Goal: Task Accomplishment & Management: Manage account settings

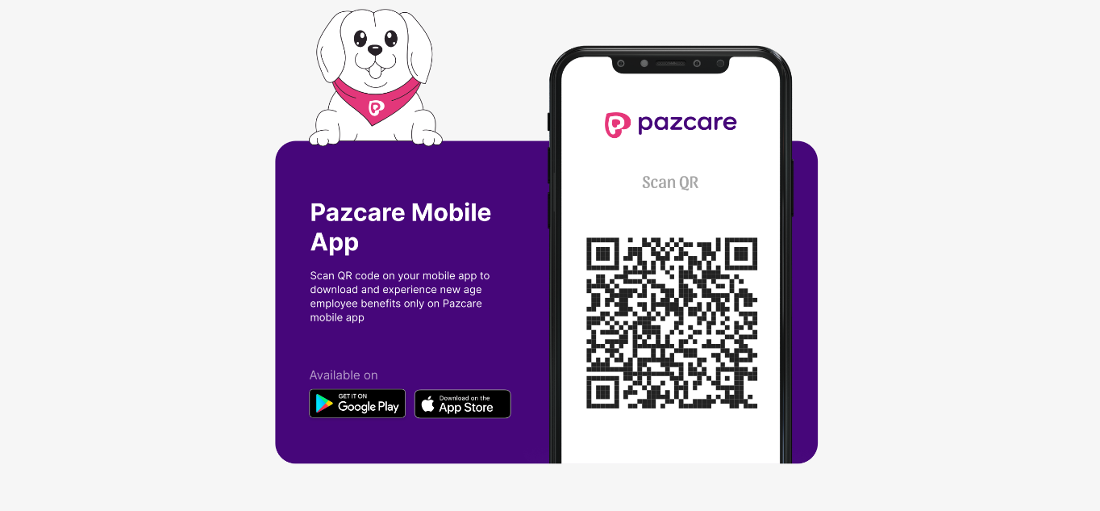
scroll to position [0, 2]
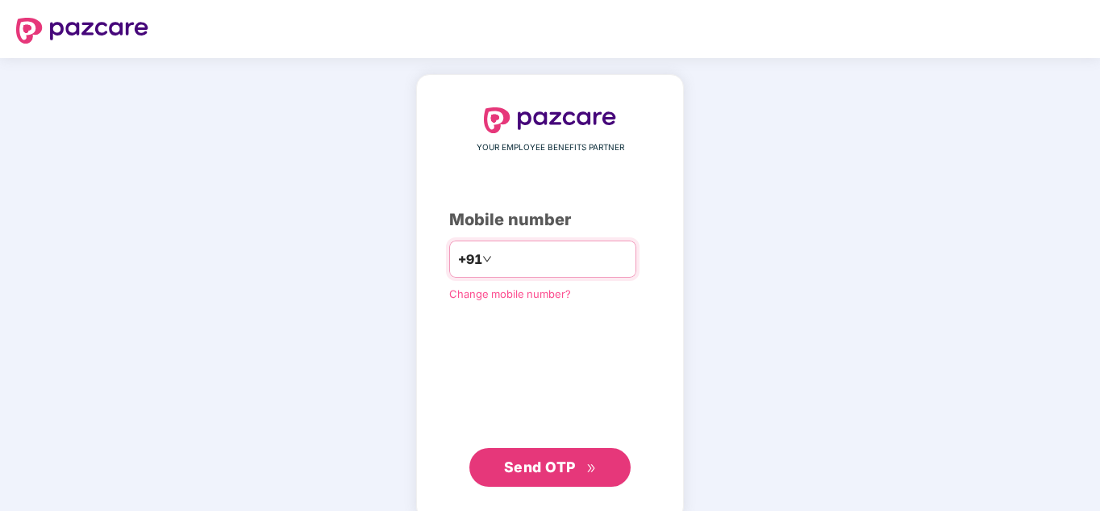
click at [517, 259] on input "number" at bounding box center [561, 259] width 132 height 26
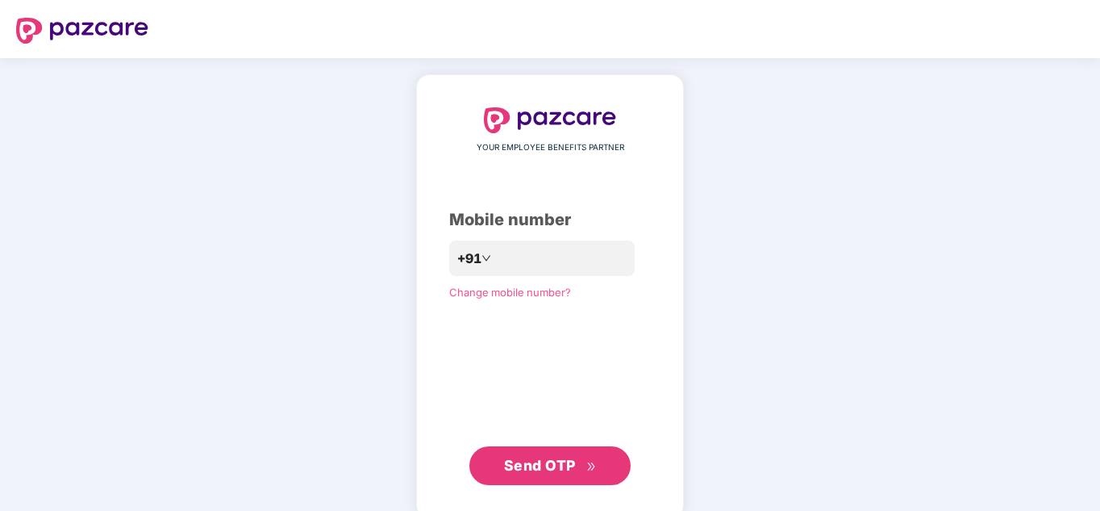
click at [531, 462] on span "Send OTP" at bounding box center [540, 465] width 72 height 17
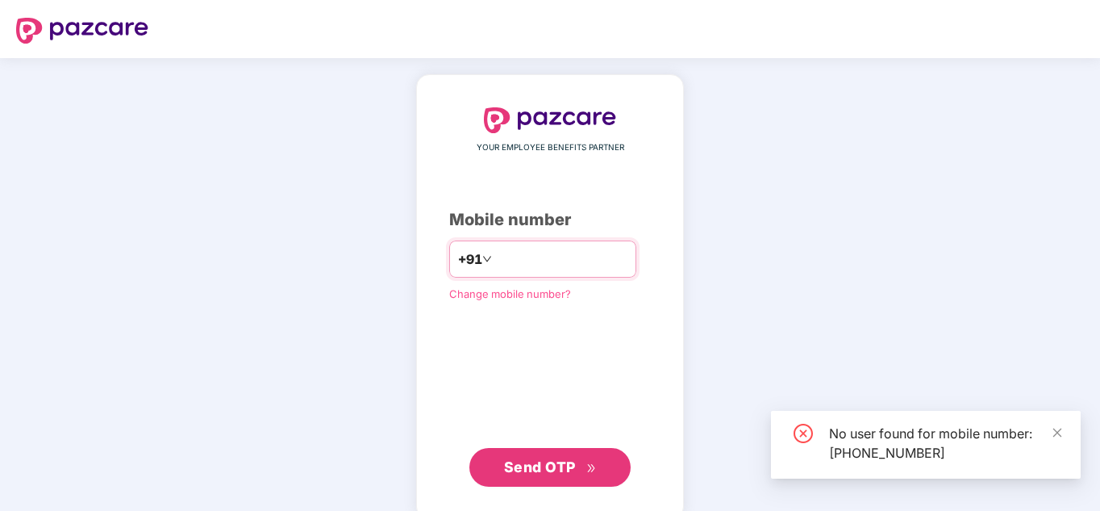
click at [591, 257] on input "**********" at bounding box center [561, 259] width 132 height 26
click at [495, 257] on input "**********" at bounding box center [561, 259] width 132 height 26
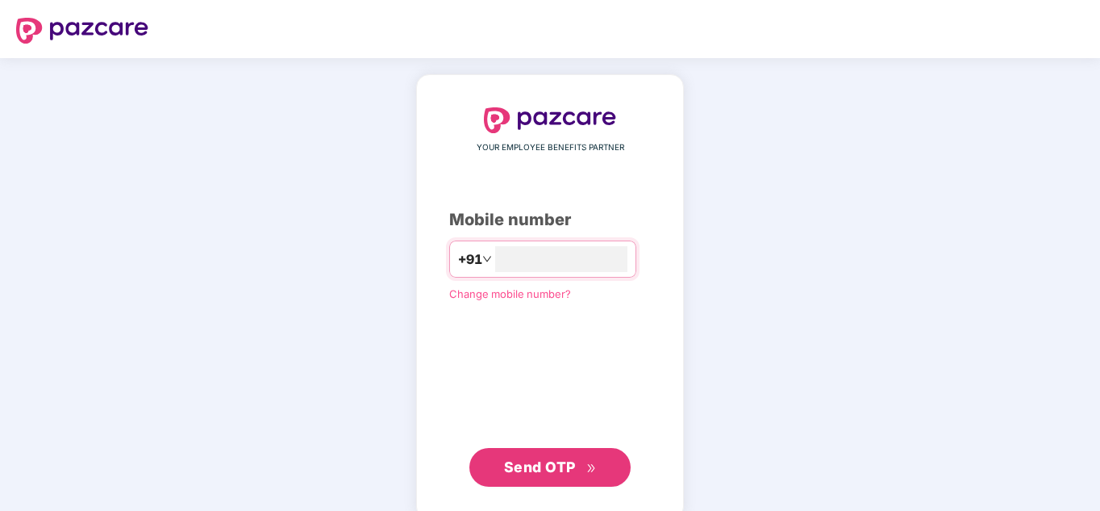
click at [495, 337] on div "**********" at bounding box center [550, 296] width 202 height 379
drag, startPoint x: 581, startPoint y: 258, endPoint x: 476, endPoint y: 294, distance: 110.7
click at [476, 294] on div "**********" at bounding box center [550, 296] width 202 height 379
click at [567, 262] on input "**********" at bounding box center [561, 259] width 132 height 26
type input "*"
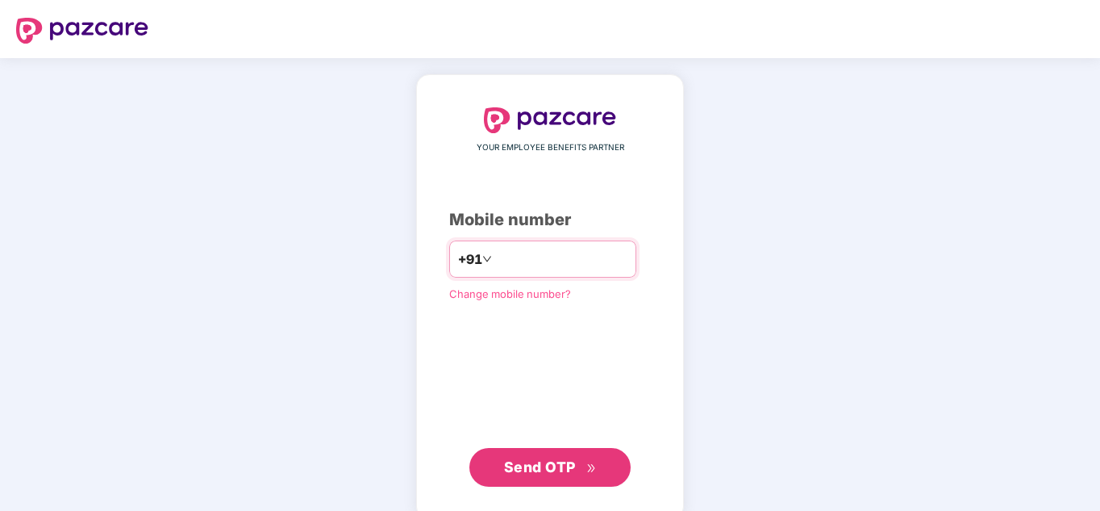
type input "**********"
click at [570, 458] on span "Send OTP" at bounding box center [540, 466] width 72 height 17
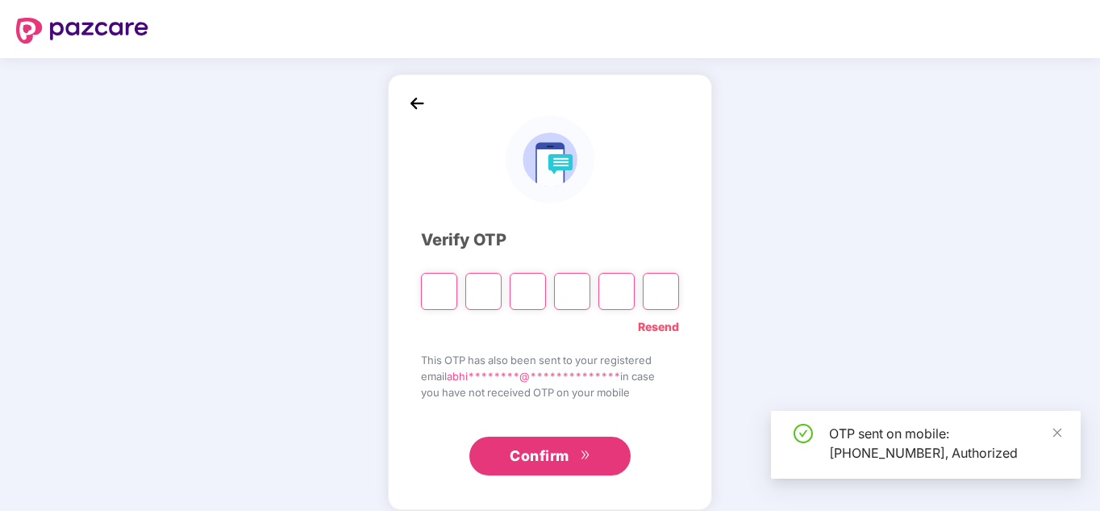
click at [451, 299] on input "Please enter verification code. Digit 1" at bounding box center [439, 291] width 36 height 37
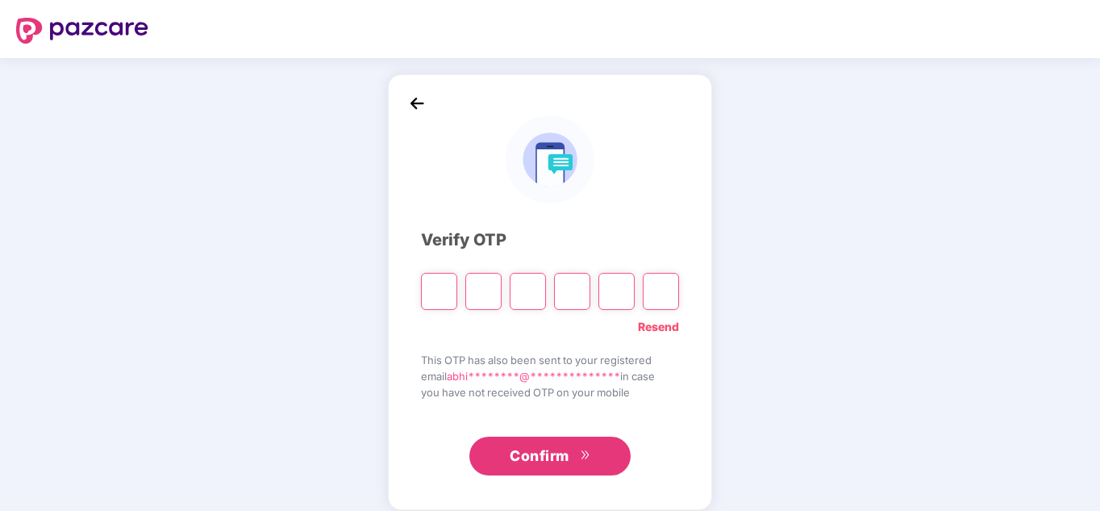
type input "*"
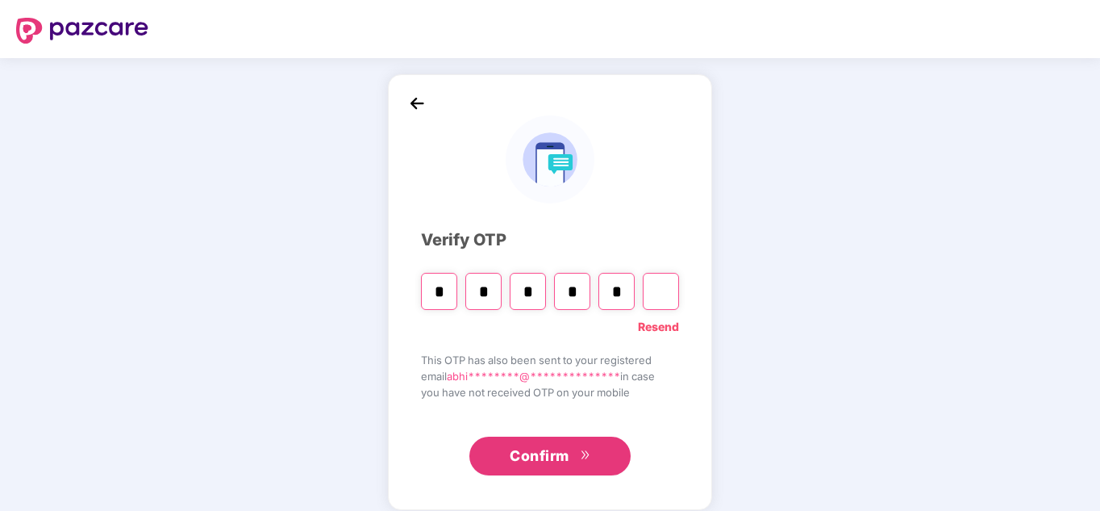
type input "*"
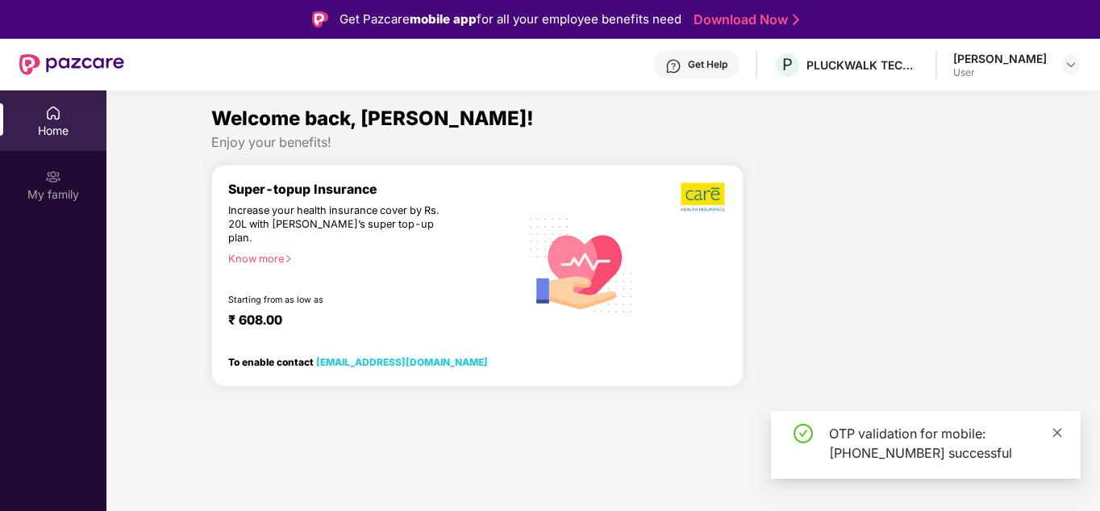
click at [1055, 432] on icon "close" at bounding box center [1057, 432] width 11 height 11
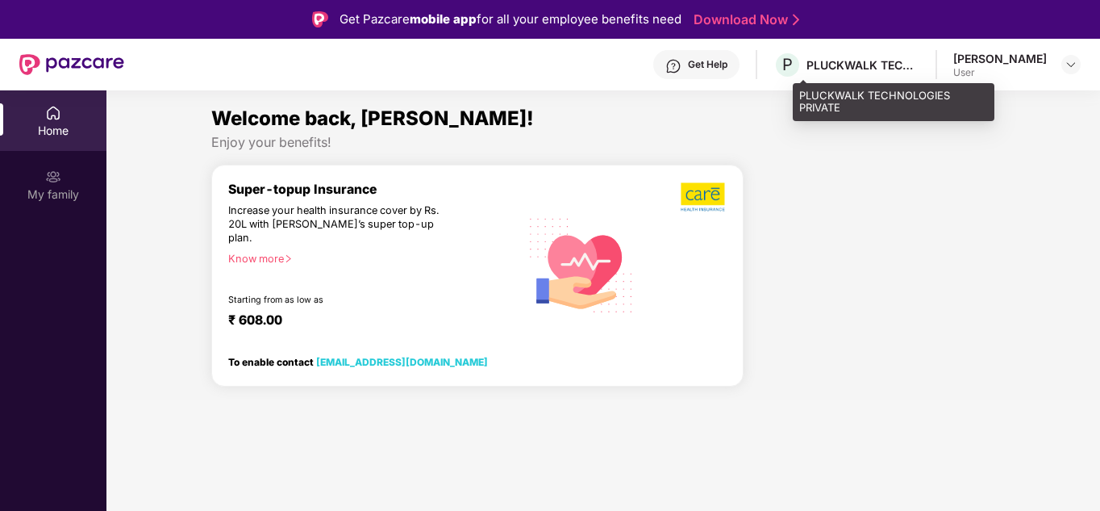
click at [887, 67] on div "PLUCKWALK TECHNOLOGIES PRIVATE" at bounding box center [863, 64] width 113 height 15
click at [793, 61] on span "P" at bounding box center [788, 64] width 10 height 19
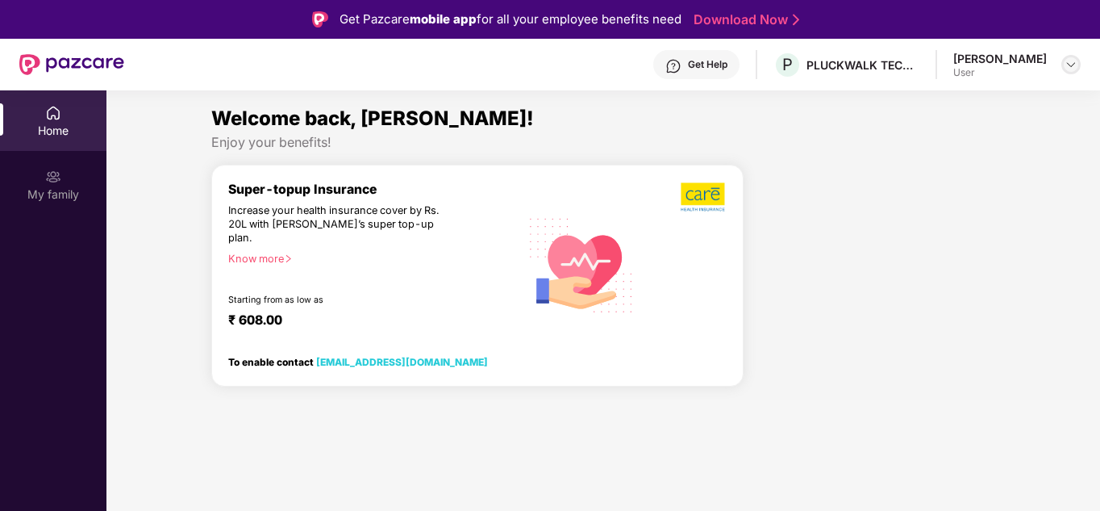
click at [1062, 69] on div at bounding box center [1071, 64] width 19 height 19
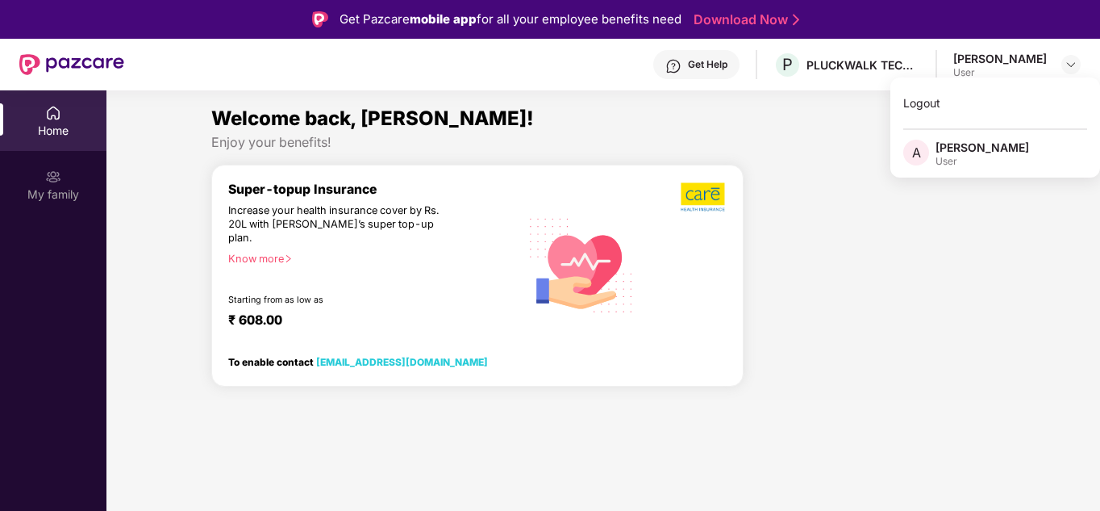
click at [933, 154] on div "A" at bounding box center [920, 154] width 32 height 28
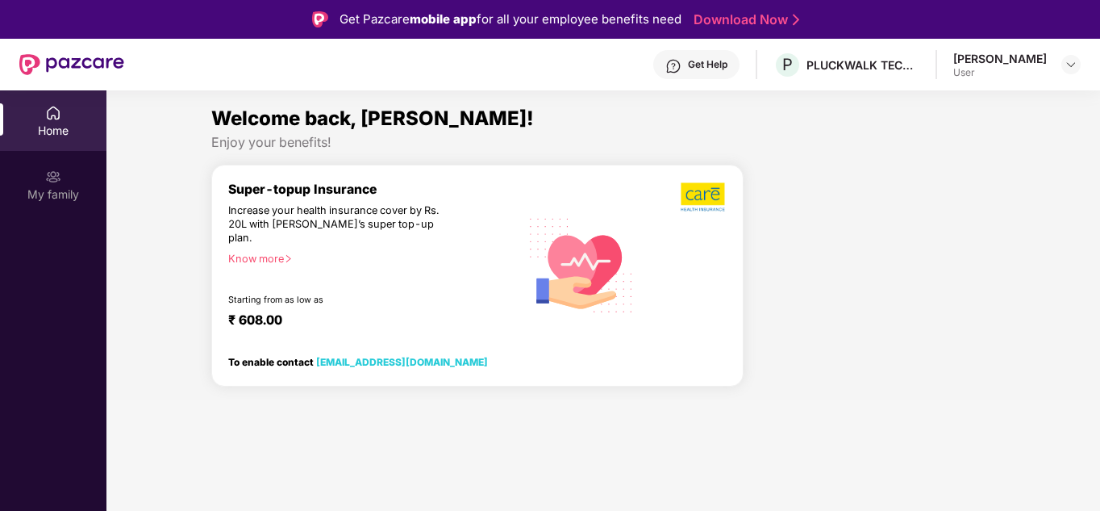
click at [382, 204] on div "Increase your health insurance cover by Rs. 20L with PazCare’s super top-up pla…" at bounding box center [338, 224] width 221 height 41
click at [599, 263] on img at bounding box center [582, 264] width 125 height 127
click at [540, 253] on img at bounding box center [582, 264] width 125 height 127
click at [44, 177] on div "My family" at bounding box center [53, 184] width 106 height 61
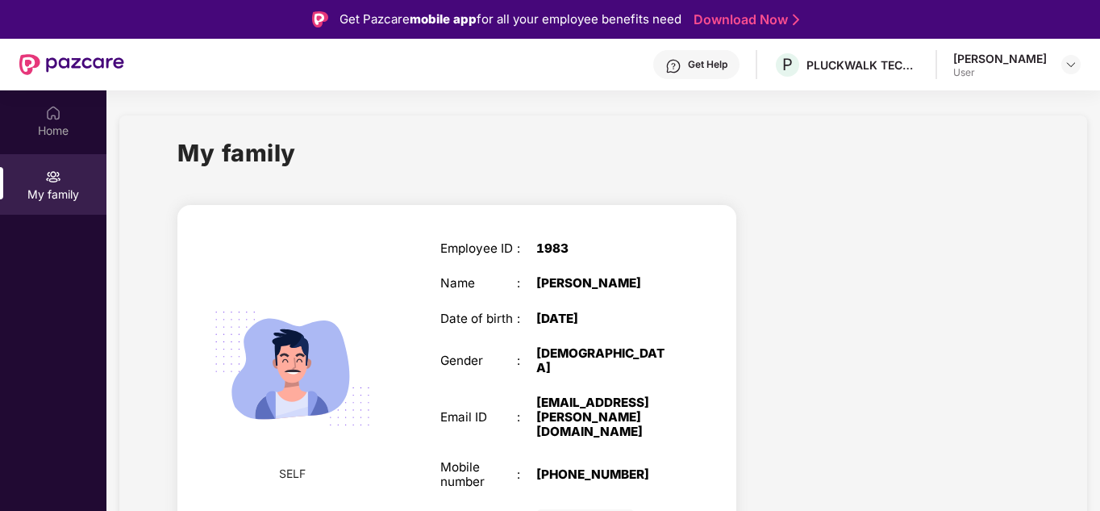
scroll to position [90, 0]
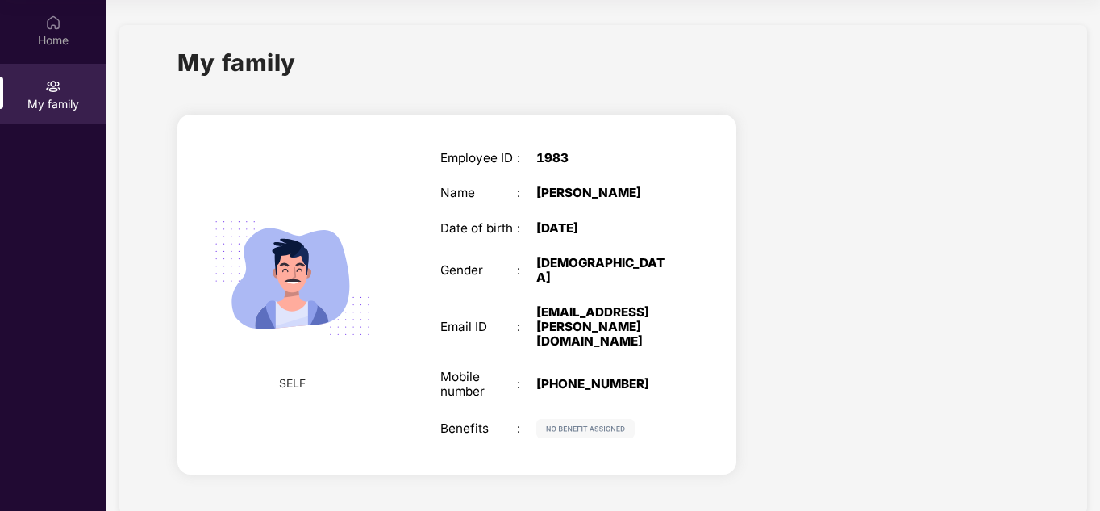
click at [574, 419] on img at bounding box center [585, 428] width 98 height 19
click at [48, 73] on div "My family" at bounding box center [53, 94] width 106 height 61
click at [55, 15] on img at bounding box center [53, 23] width 16 height 16
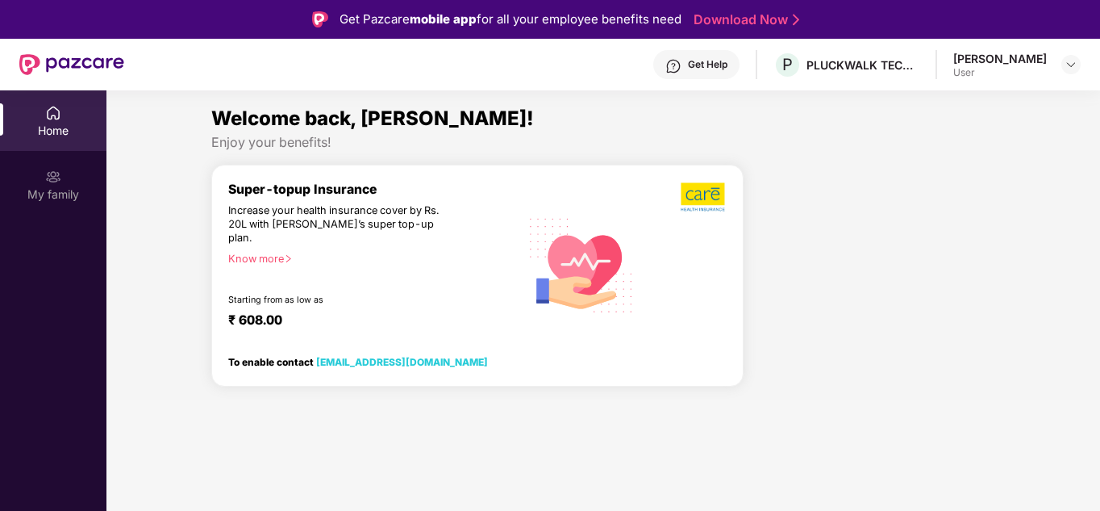
click at [98, 62] on img at bounding box center [71, 64] width 105 height 21
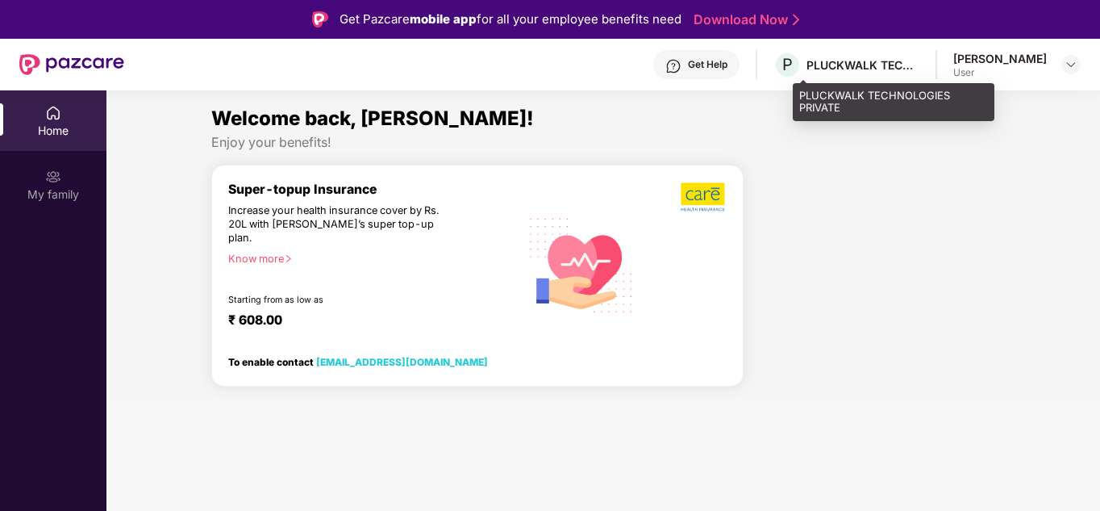
click at [863, 67] on div "PLUCKWALK TECHNOLOGIES PRIVATE" at bounding box center [863, 64] width 113 height 15
click at [802, 65] on span "P" at bounding box center [788, 65] width 28 height 28
click at [867, 56] on div "P PLUCKWALK TECHNOLOGIES PRIVATE" at bounding box center [847, 65] width 146 height 28
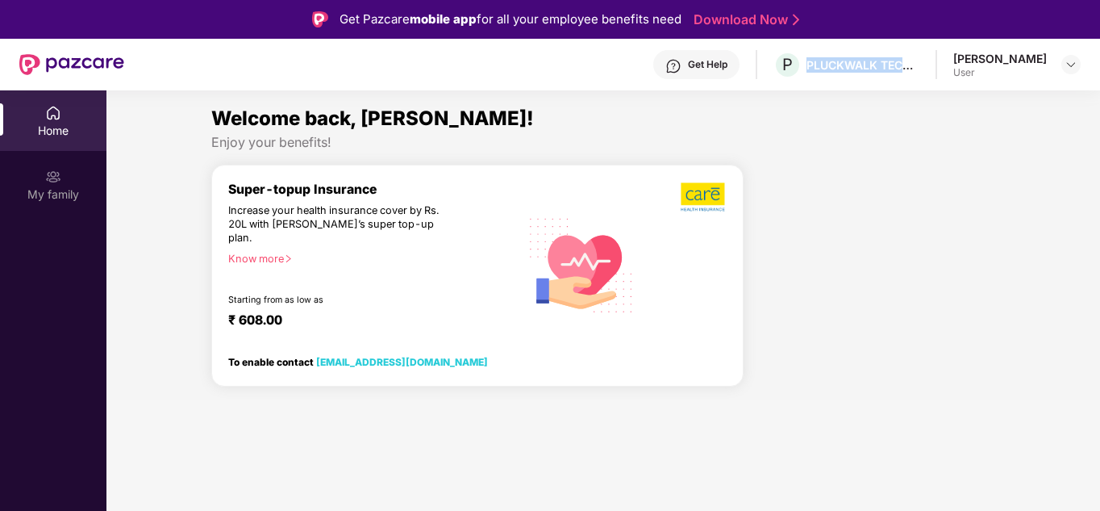
click at [78, 67] on img at bounding box center [71, 64] width 105 height 21
click at [682, 59] on img at bounding box center [674, 66] width 16 height 16
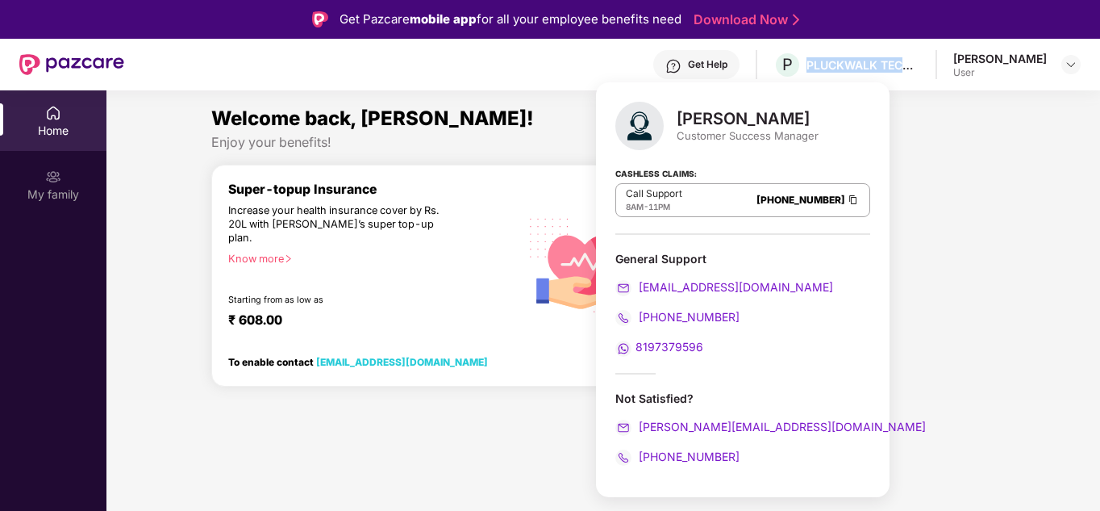
click at [669, 345] on span "8197379596" at bounding box center [670, 347] width 68 height 14
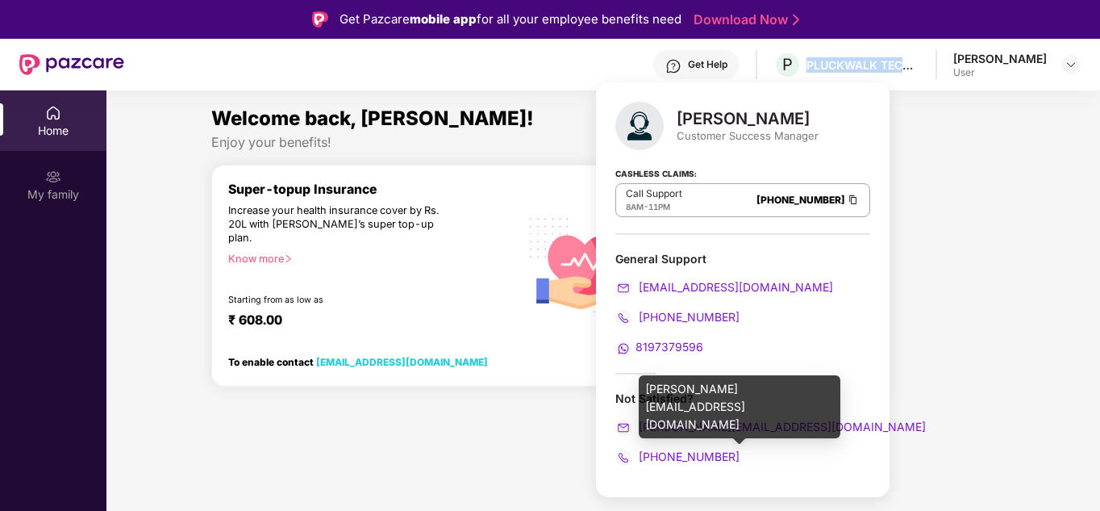
click at [698, 425] on span "riya.mandal@pazcare.com" at bounding box center [781, 426] width 290 height 14
